Goal: Information Seeking & Learning: Compare options

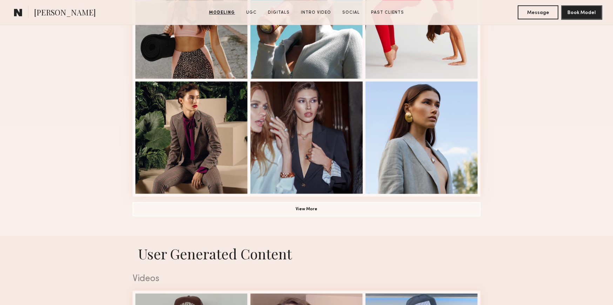
scroll to position [491, 0]
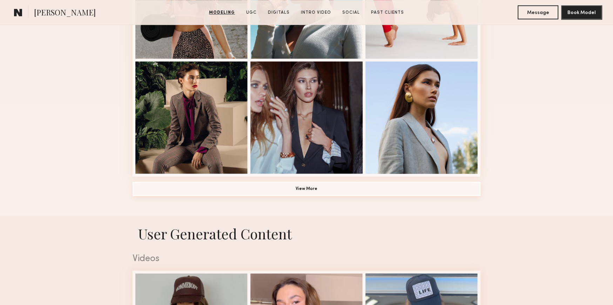
click at [308, 195] on button "View More" at bounding box center [307, 189] width 348 height 14
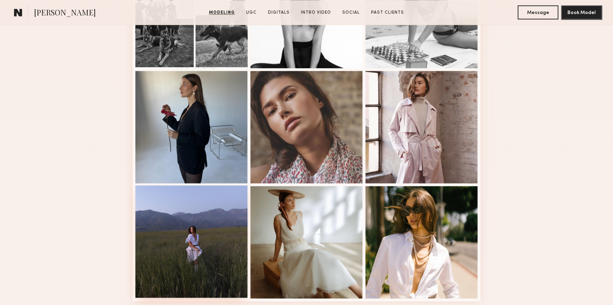
scroll to position [842, 0]
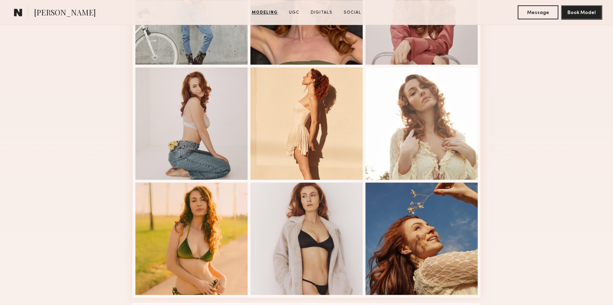
scroll to position [410, 0]
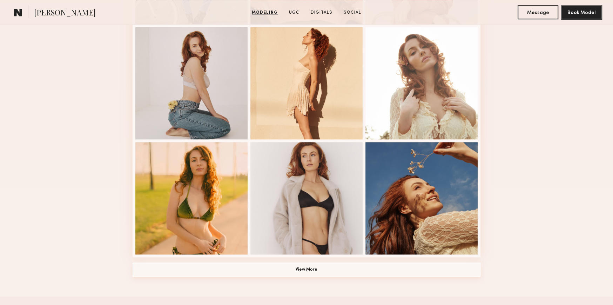
click at [311, 272] on button "View More" at bounding box center [307, 269] width 348 height 14
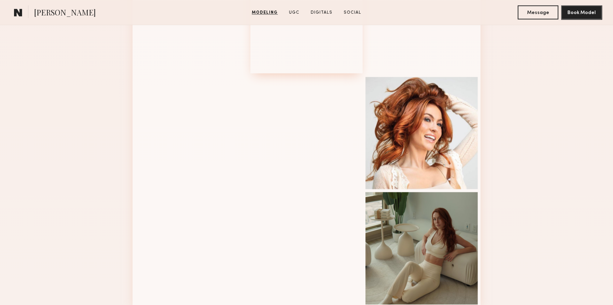
scroll to position [831, 0]
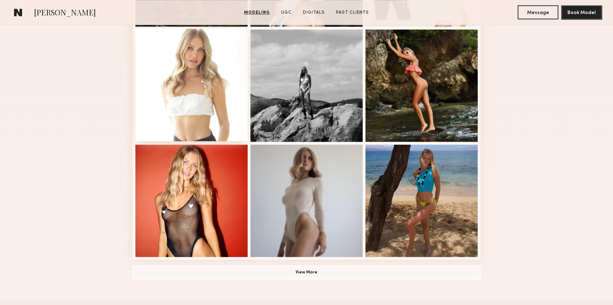
scroll to position [421, 0]
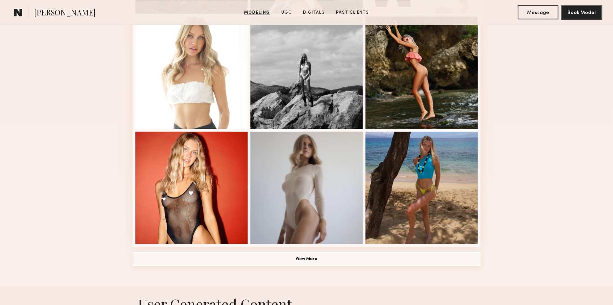
click at [317, 262] on button "View More" at bounding box center [307, 259] width 348 height 14
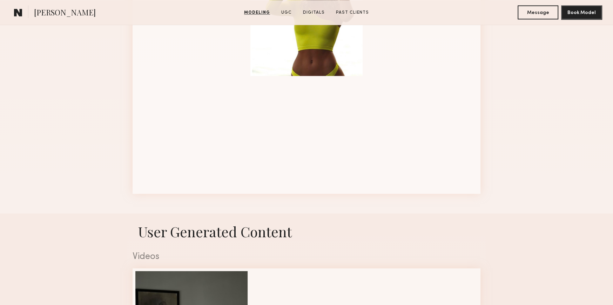
scroll to position [842, 0]
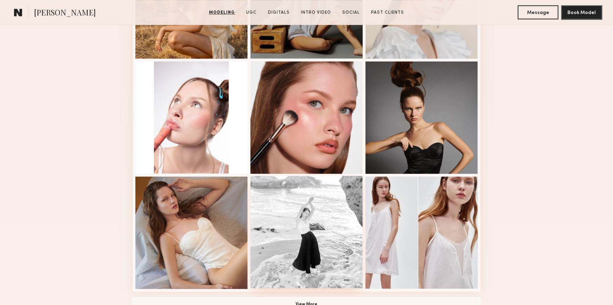
scroll to position [516, 0]
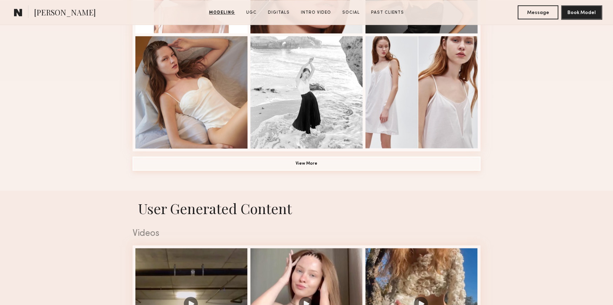
click at [301, 168] on button "View More" at bounding box center [307, 163] width 348 height 14
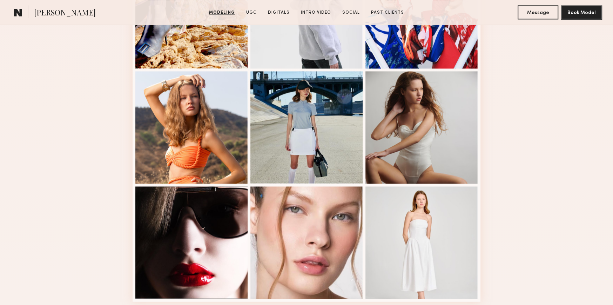
scroll to position [840, 0]
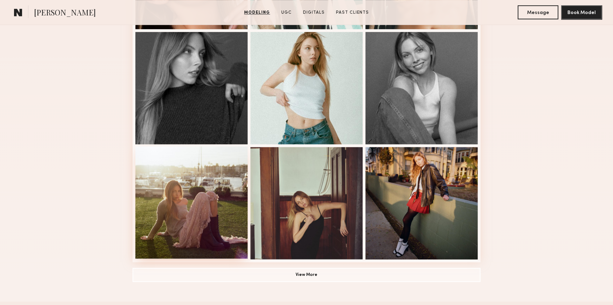
scroll to position [421, 0]
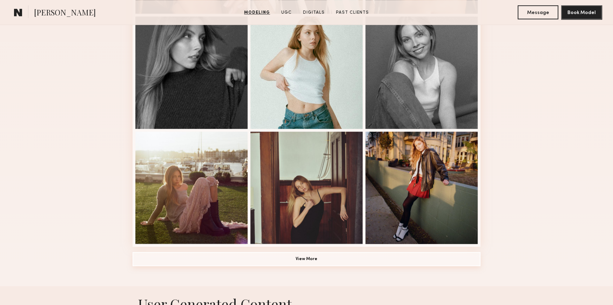
click at [311, 259] on button "View More" at bounding box center [307, 259] width 348 height 14
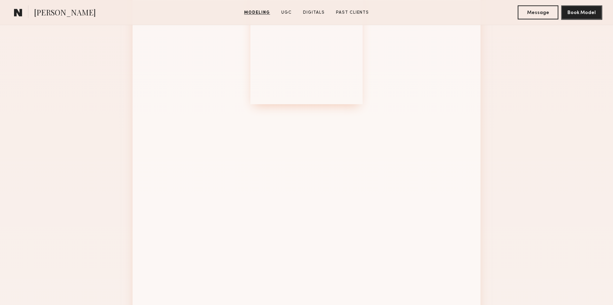
scroll to position [842, 0]
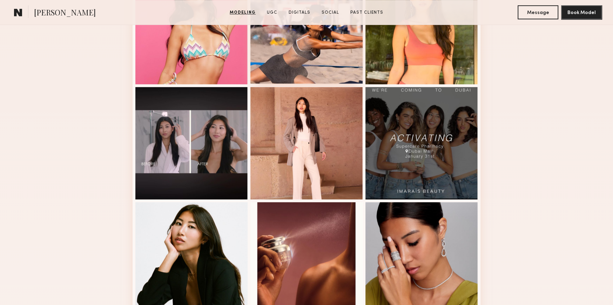
scroll to position [421, 0]
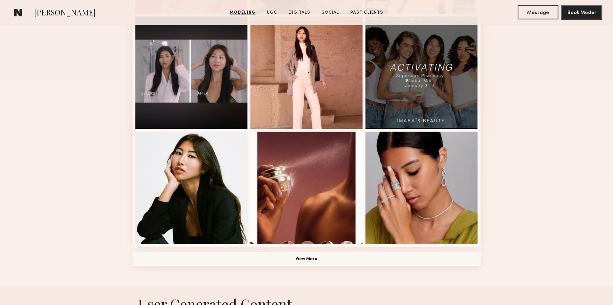
click at [313, 262] on button "View More" at bounding box center [307, 259] width 348 height 14
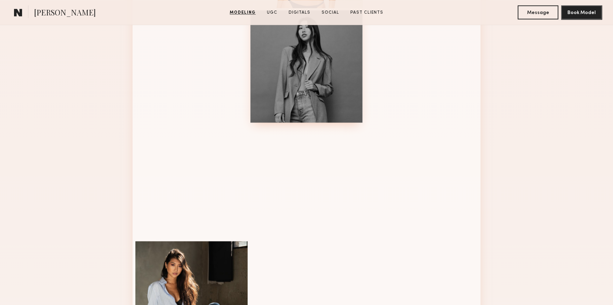
scroll to position [842, 0]
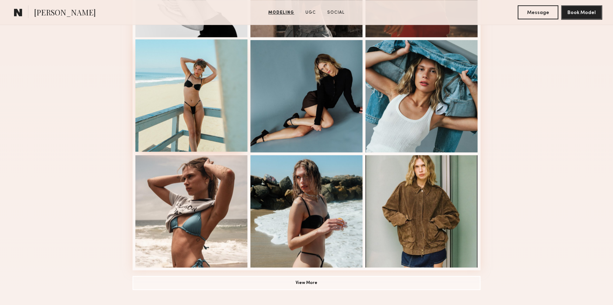
scroll to position [421, 0]
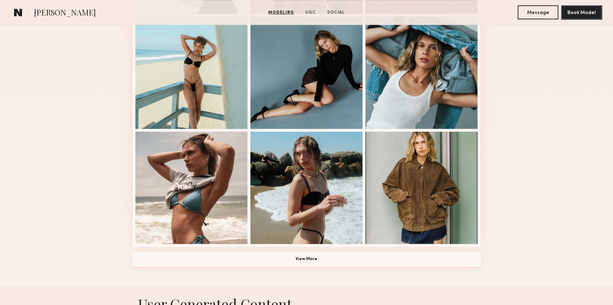
click at [323, 262] on button "View More" at bounding box center [307, 259] width 348 height 14
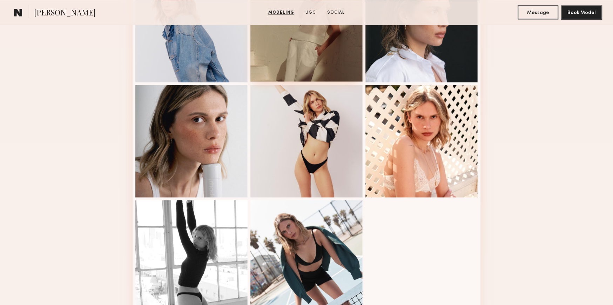
scroll to position [842, 0]
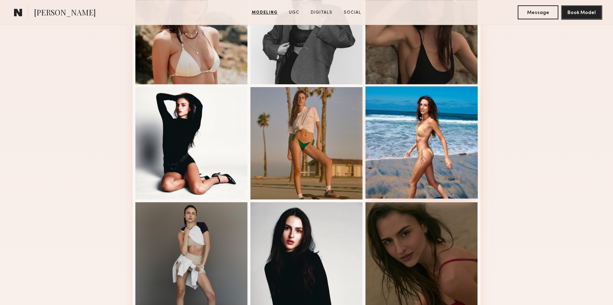
scroll to position [421, 0]
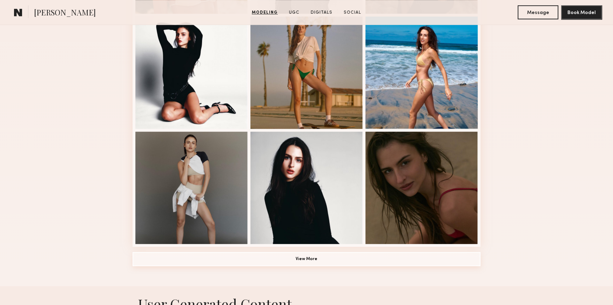
click at [291, 262] on button "View More" at bounding box center [307, 259] width 348 height 14
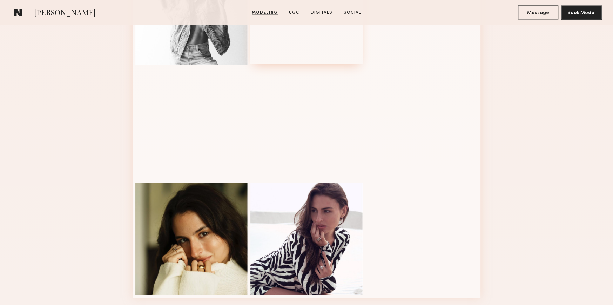
scroll to position [842, 0]
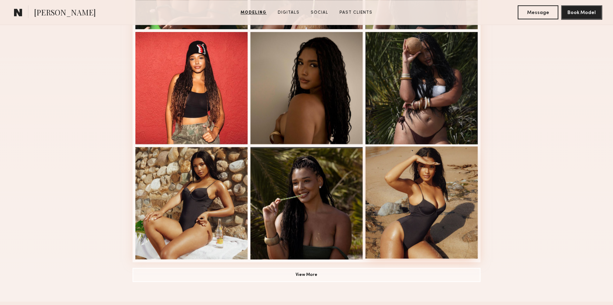
scroll to position [421, 0]
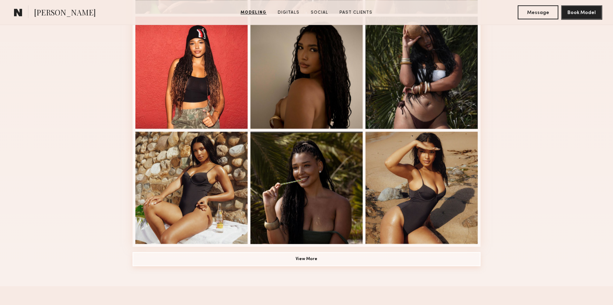
click at [307, 255] on button "View More" at bounding box center [307, 259] width 348 height 14
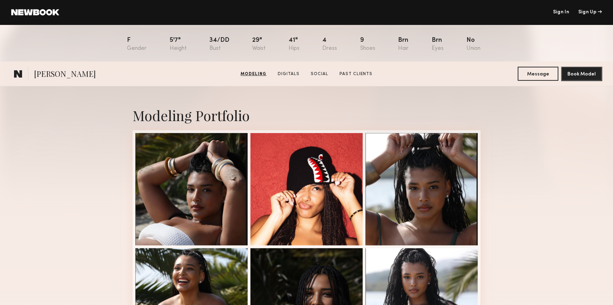
scroll to position [0, 0]
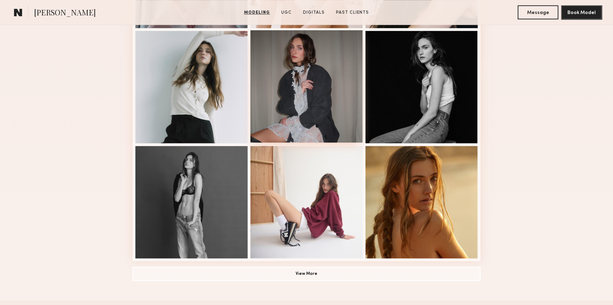
scroll to position [421, 0]
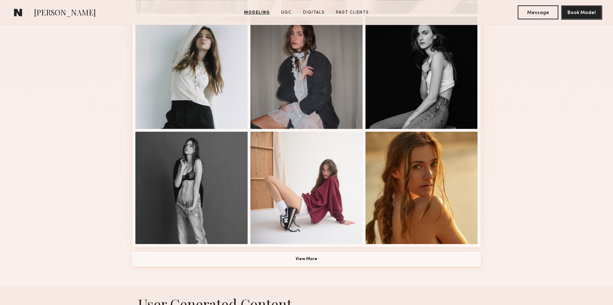
click at [324, 264] on button "View More" at bounding box center [307, 259] width 348 height 14
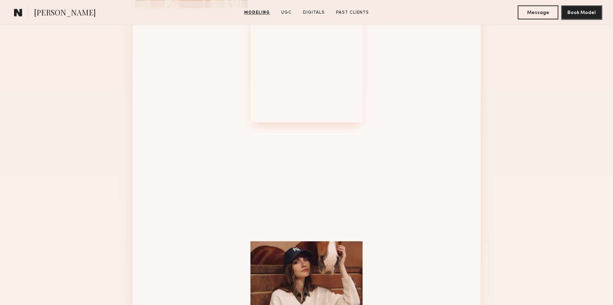
scroll to position [842, 0]
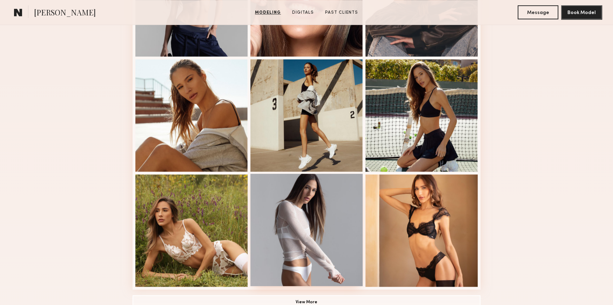
scroll to position [588, 0]
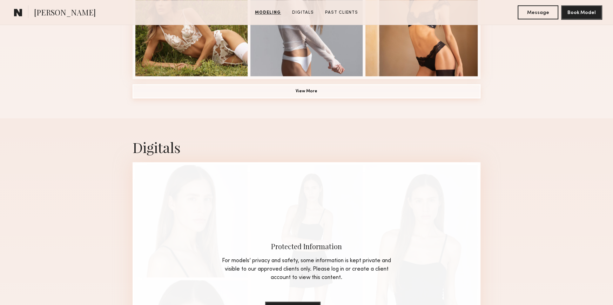
click at [326, 98] on button "View More" at bounding box center [307, 91] width 348 height 14
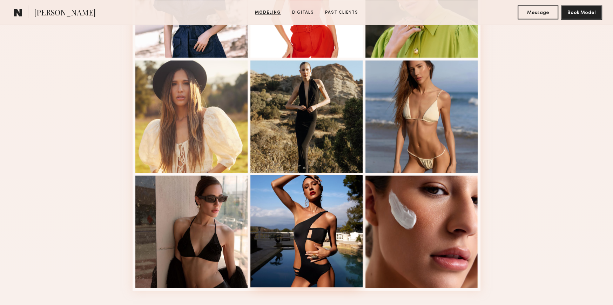
scroll to position [825, 0]
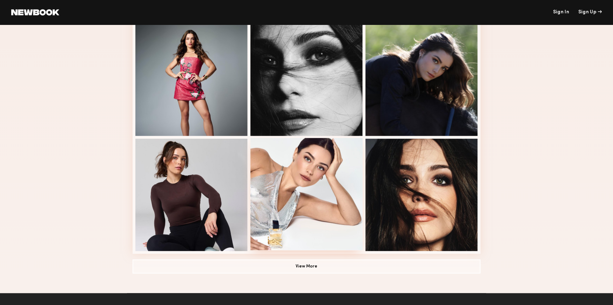
scroll to position [411, 0]
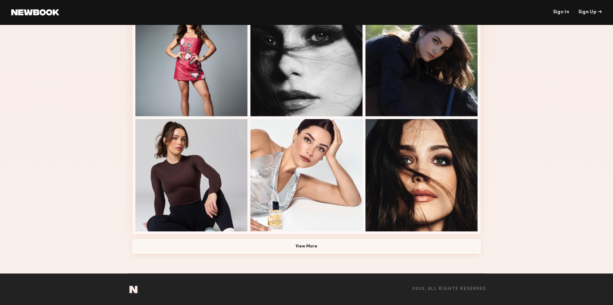
click at [314, 247] on button "View More" at bounding box center [307, 246] width 348 height 14
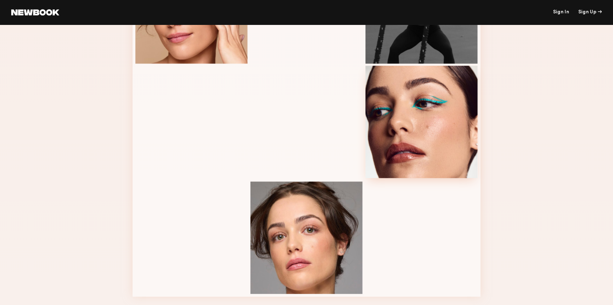
scroll to position [736, 0]
